Goal: Task Accomplishment & Management: Use online tool/utility

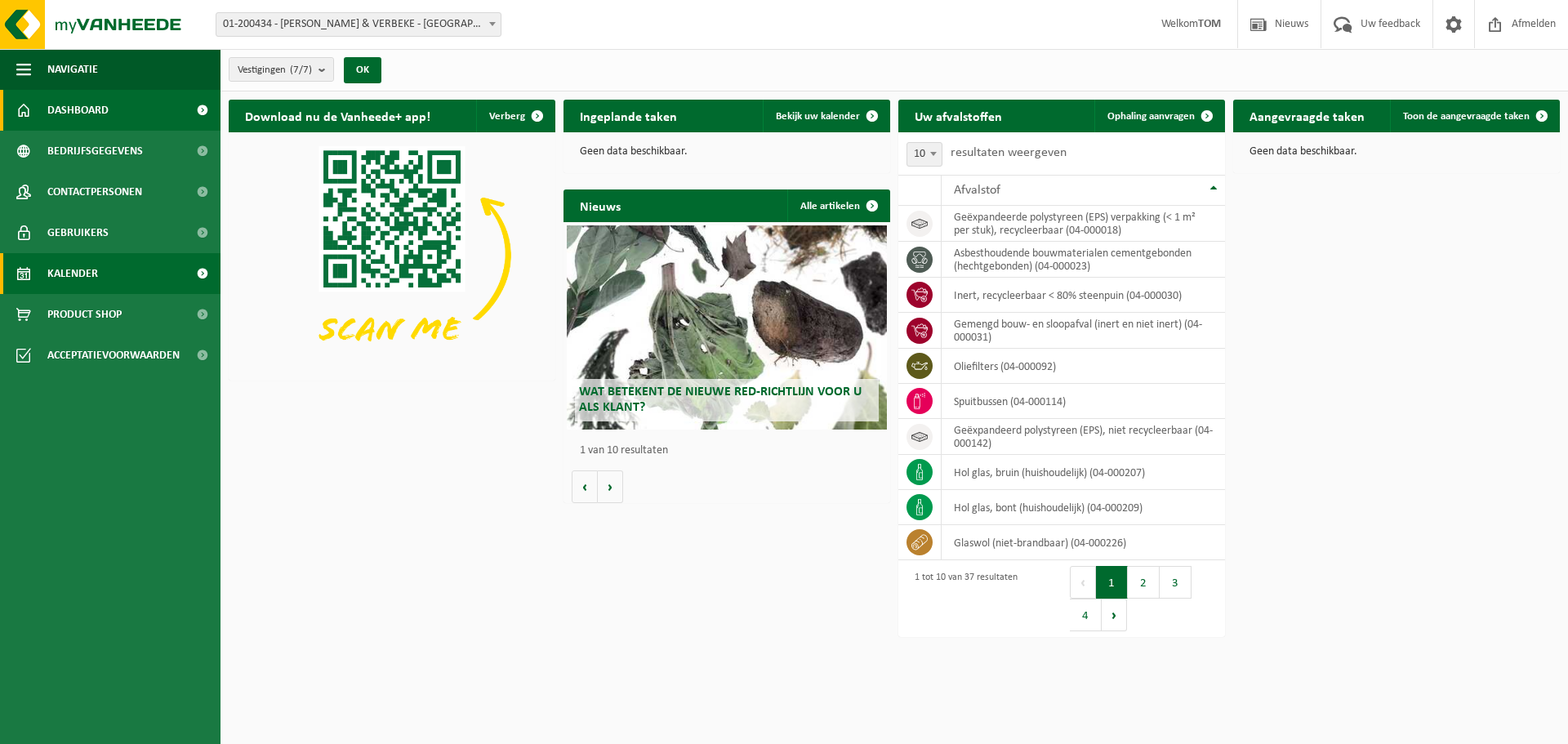
click at [66, 278] on span "Kalender" at bounding box center [73, 273] width 51 height 41
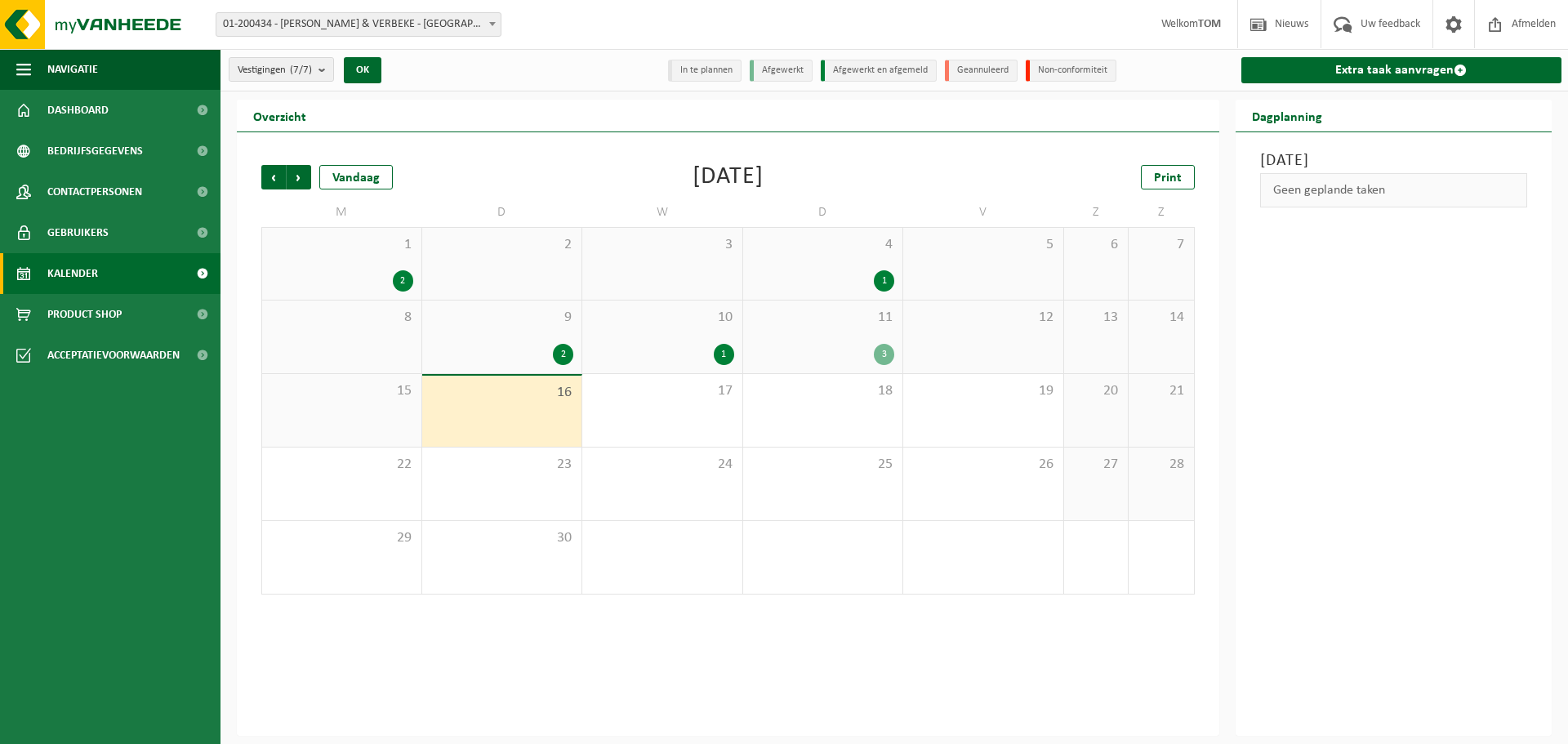
click at [530, 411] on div "16" at bounding box center [501, 411] width 160 height 71
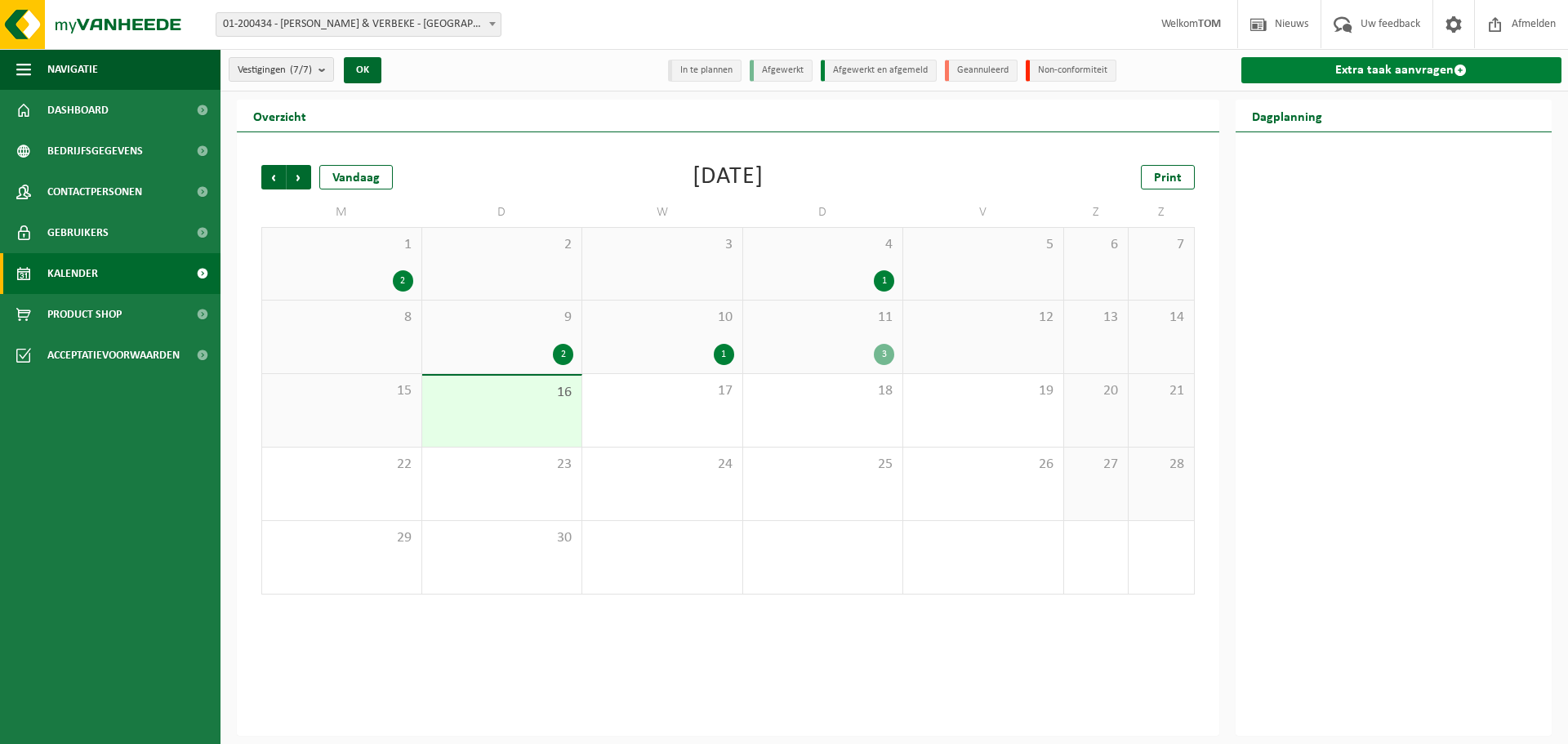
click at [1381, 78] on link "Extra taak aanvragen" at bounding box center [1402, 70] width 321 height 26
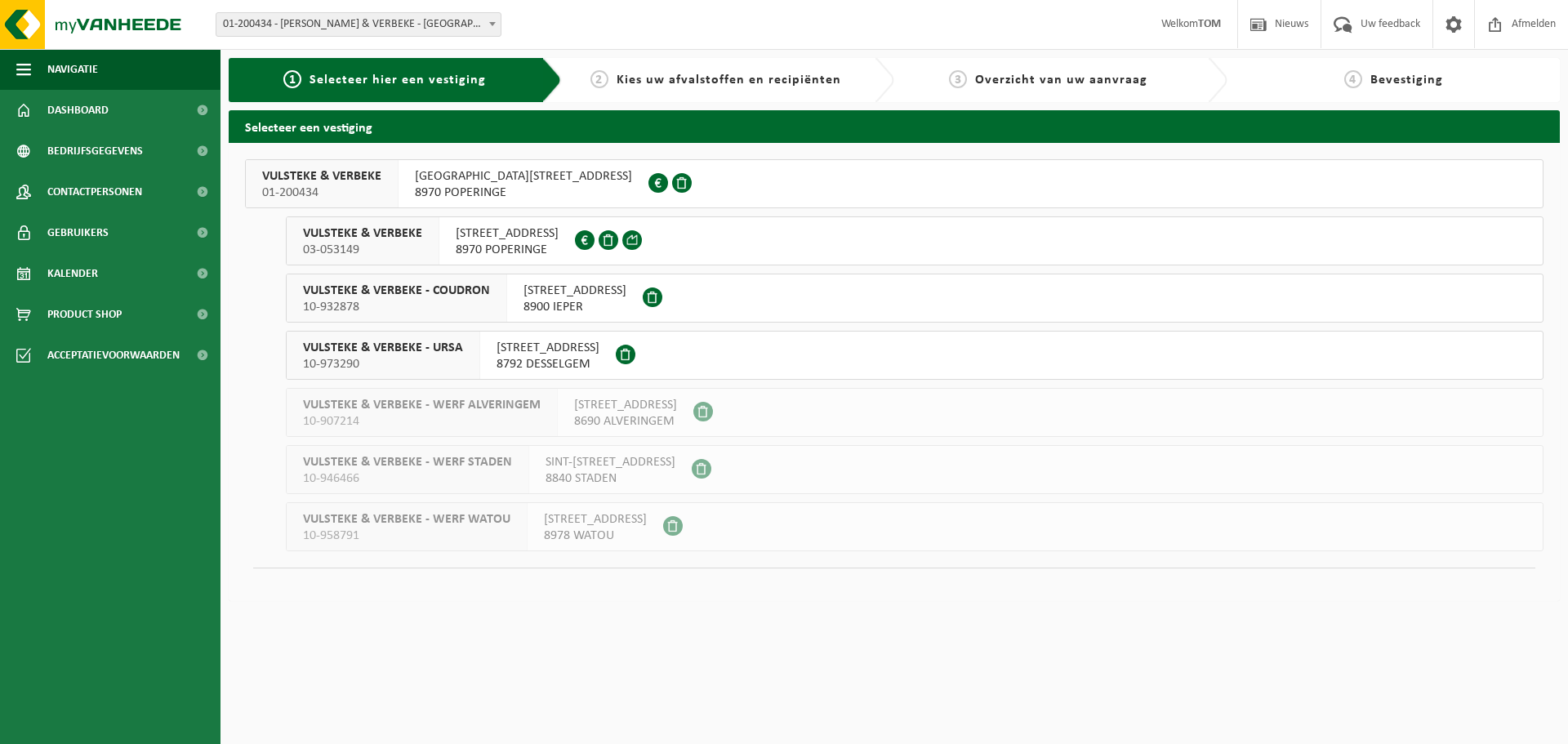
click at [341, 240] on span "VULSTEKE & VERBEKE" at bounding box center [363, 233] width 120 height 16
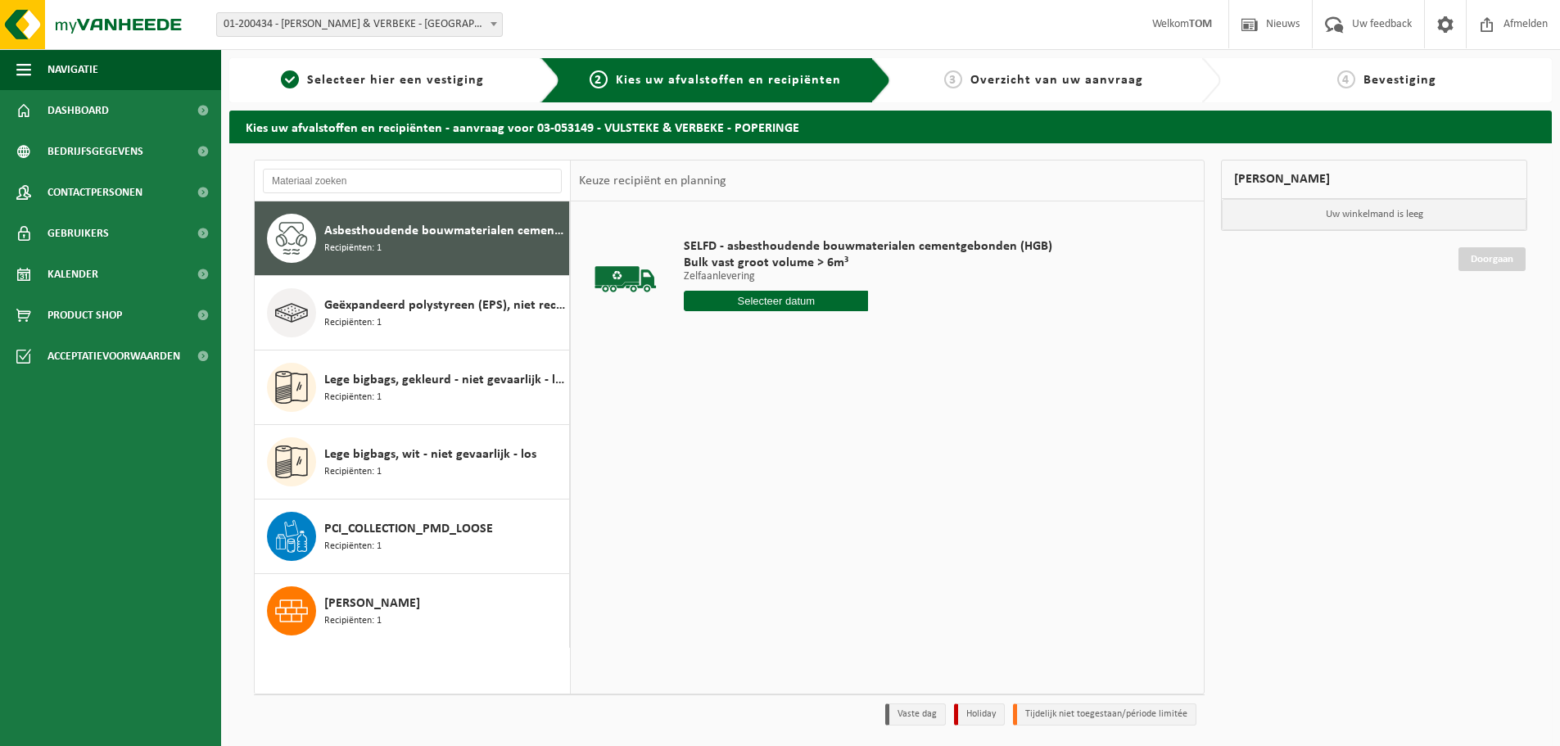
click at [342, 241] on span "Recipiënten: 1" at bounding box center [352, 249] width 57 height 16
click at [723, 297] on input "text" at bounding box center [776, 301] width 184 height 20
click at [728, 449] on div "16" at bounding box center [727, 446] width 29 height 26
type input "Van 2025-09-16"
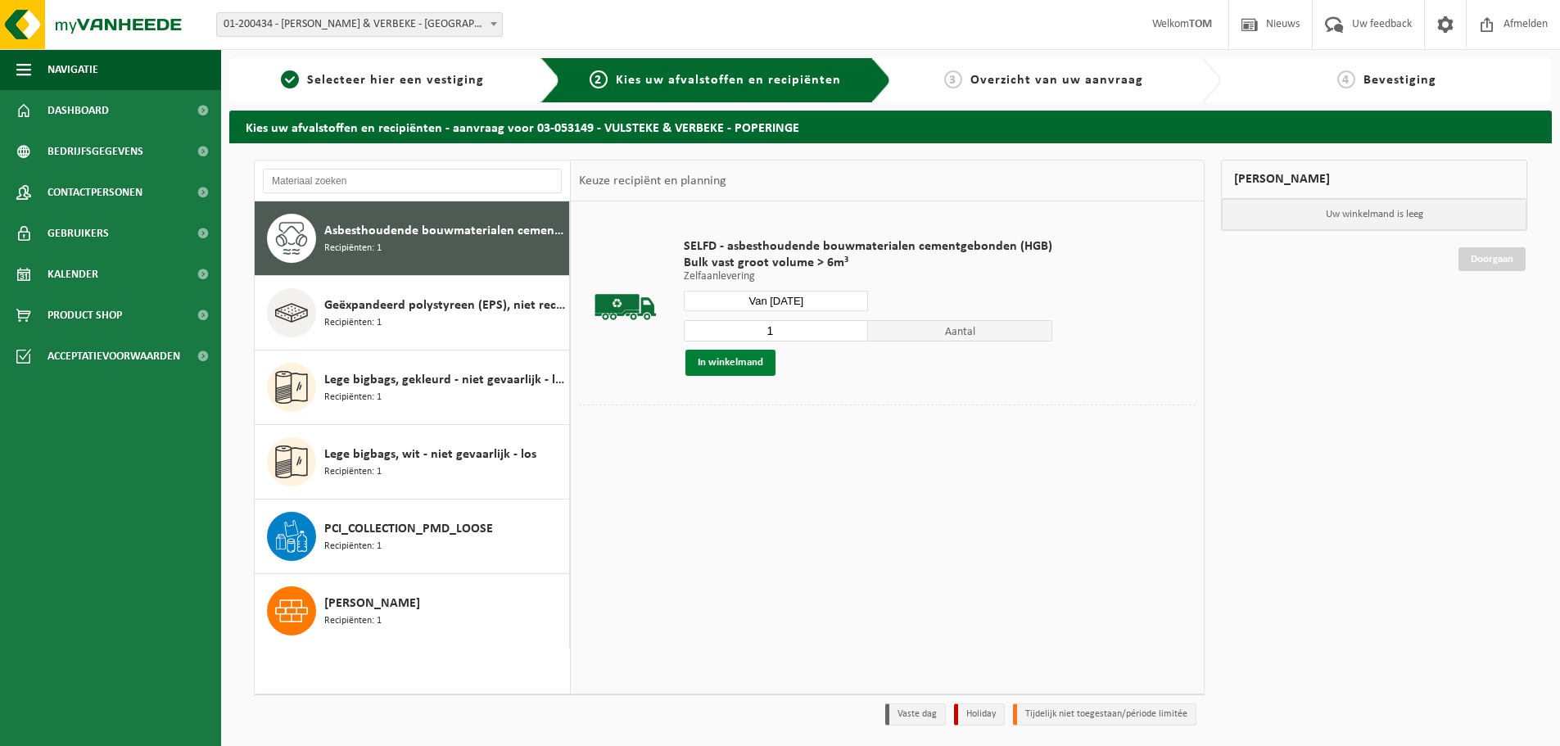
click at [718, 369] on button "In winkelmand" at bounding box center [731, 363] width 90 height 26
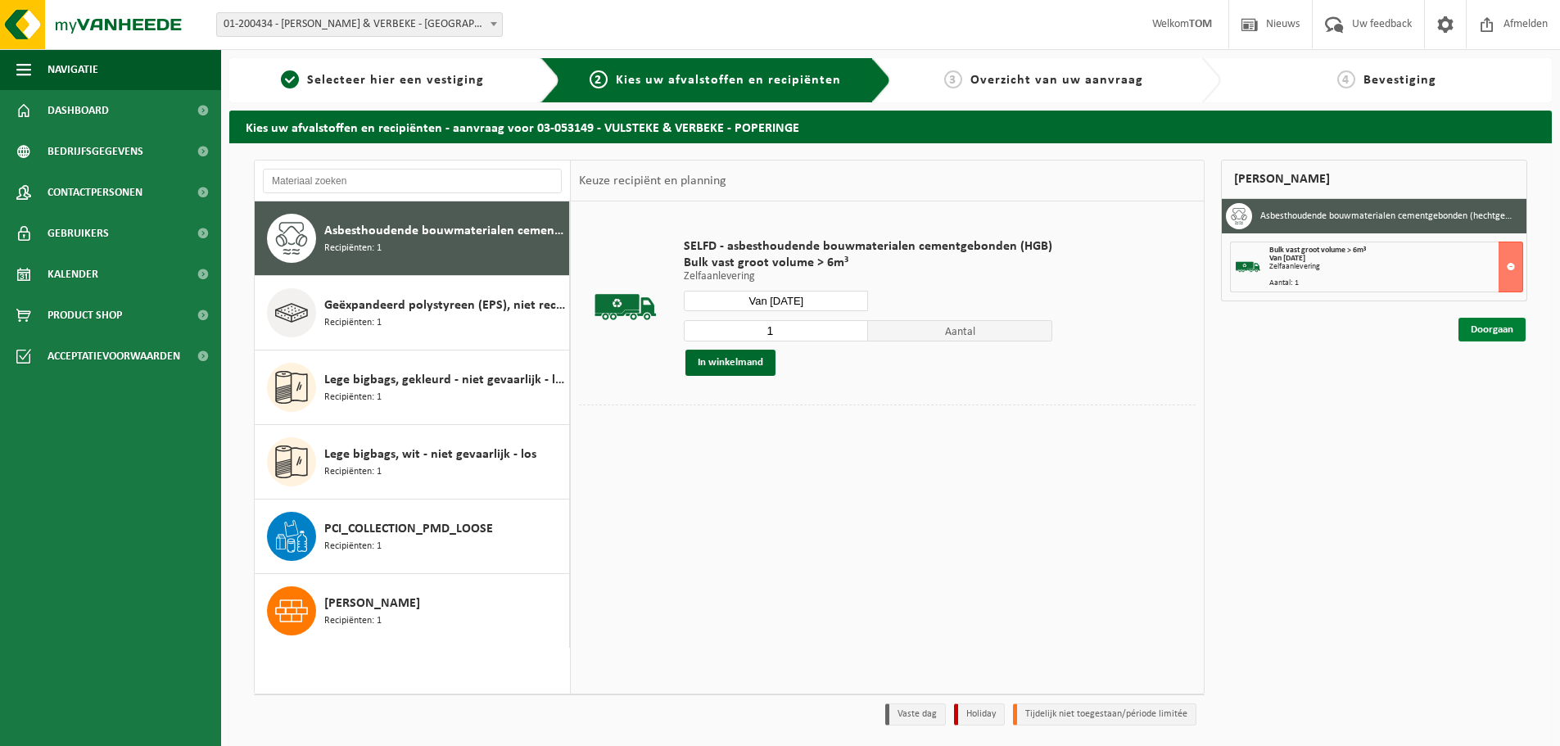
click at [1499, 328] on link "Doorgaan" at bounding box center [1492, 330] width 67 height 24
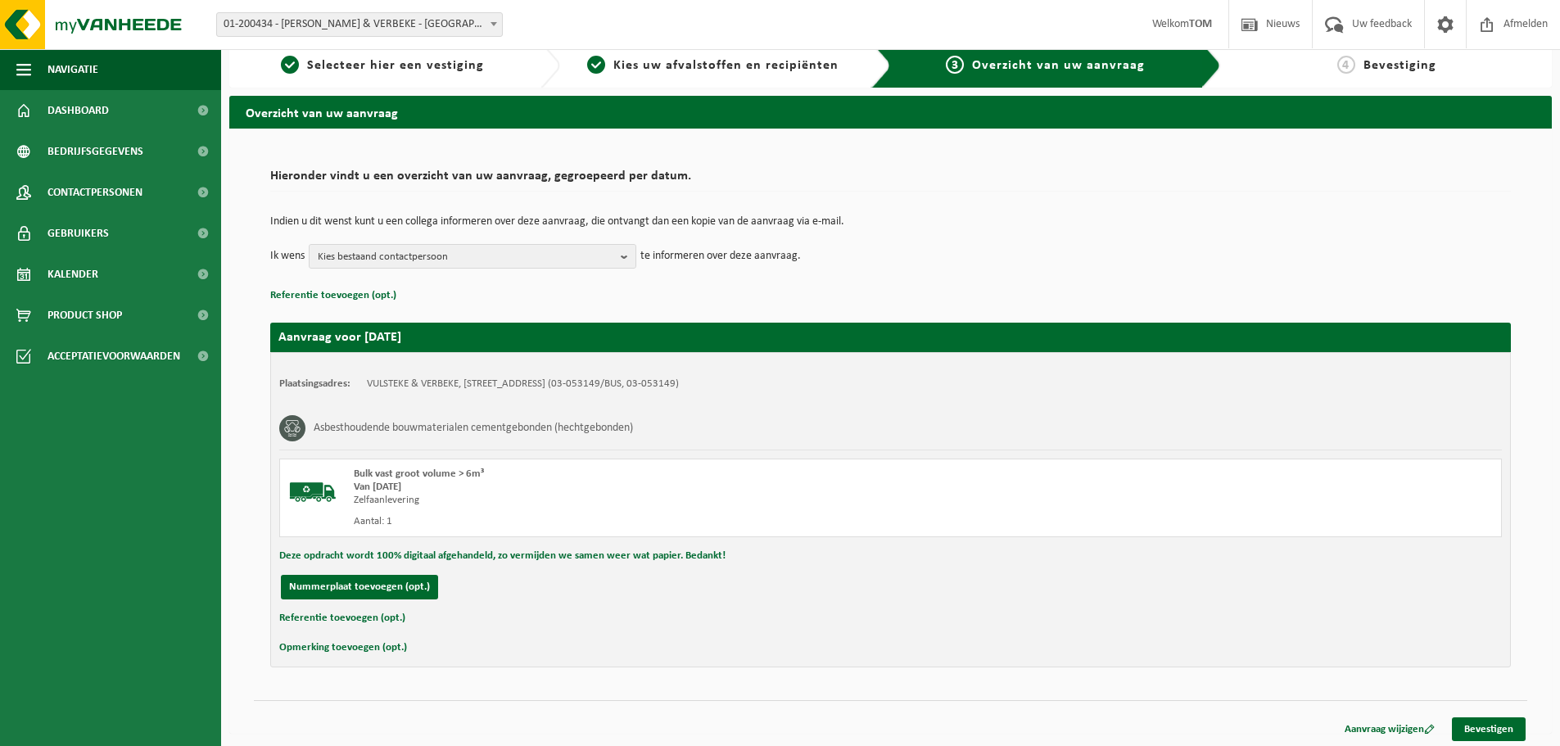
scroll to position [19, 0]
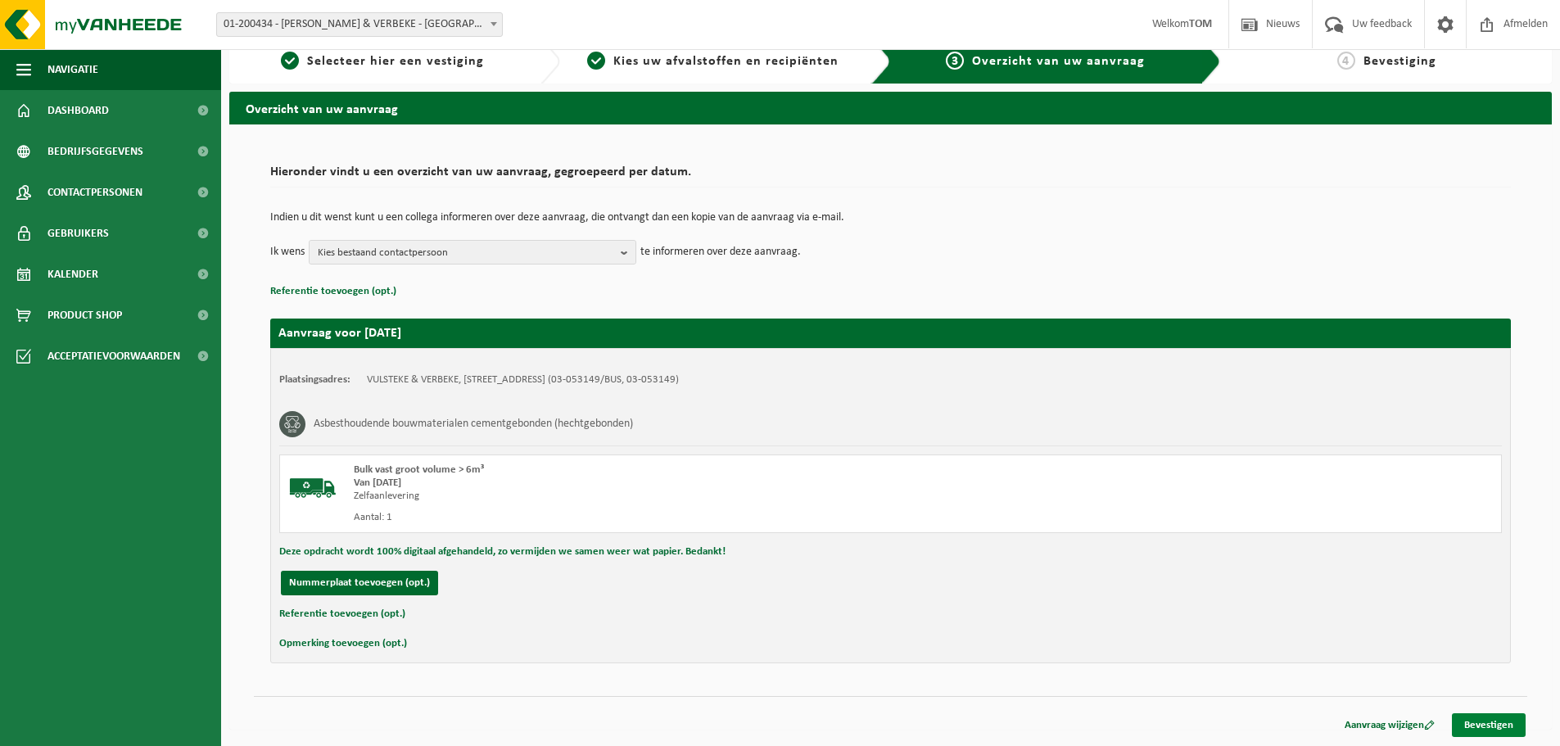
click at [1477, 722] on link "Bevestigen" at bounding box center [1489, 725] width 74 height 24
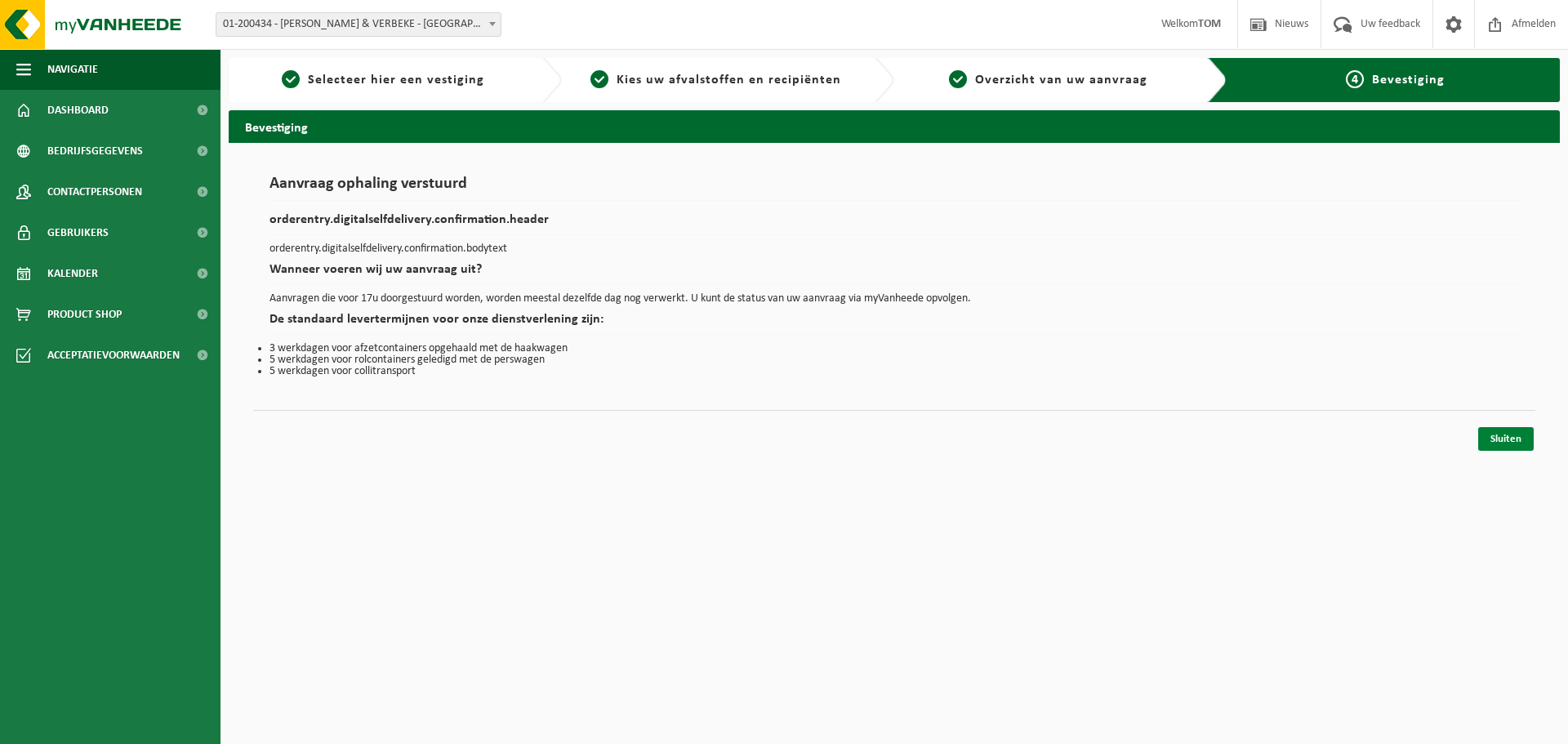
click at [1502, 433] on link "Sluiten" at bounding box center [1506, 439] width 56 height 24
